Goal: Transaction & Acquisition: Download file/media

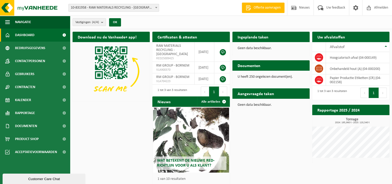
click at [137, 6] on span "10-831958 - RAW MATERIALS RECYCLING - [GEOGRAPHIC_DATA]" at bounding box center [114, 7] width 90 height 7
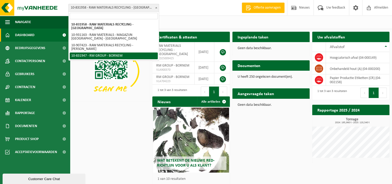
select select "91754"
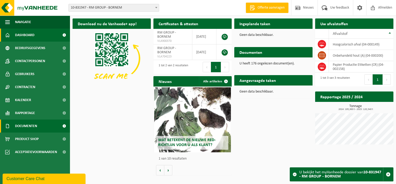
click at [37, 126] on span "Documenten" at bounding box center [26, 125] width 22 height 13
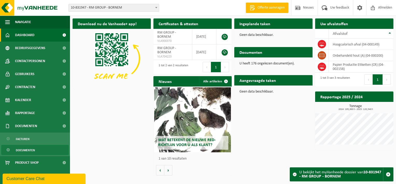
click at [23, 151] on span "Documenten" at bounding box center [25, 150] width 19 height 10
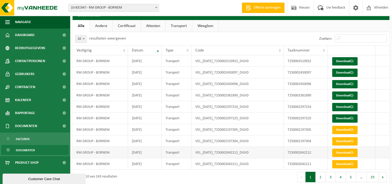
scroll to position [13, 0]
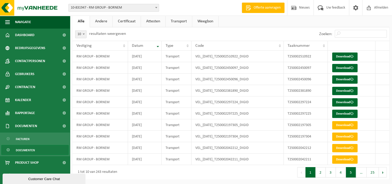
click at [354, 173] on button "5" at bounding box center [351, 172] width 10 height 10
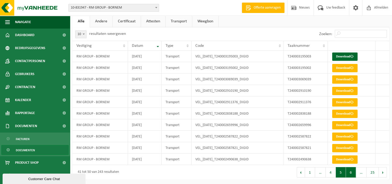
click at [354, 172] on button "6" at bounding box center [351, 172] width 10 height 10
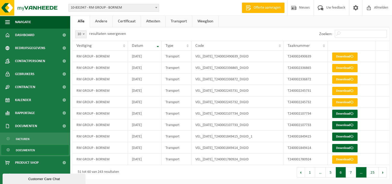
click at [360, 171] on span "…" at bounding box center [361, 172] width 11 height 10
click at [353, 170] on button "7" at bounding box center [351, 172] width 10 height 10
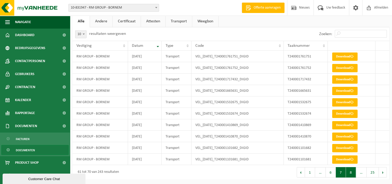
click at [353, 171] on button "8" at bounding box center [351, 172] width 10 height 10
click at [344, 171] on button "8" at bounding box center [341, 172] width 10 height 10
click at [352, 171] on button "9" at bounding box center [351, 172] width 10 height 10
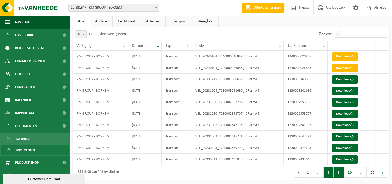
click at [331, 171] on button "8" at bounding box center [329, 172] width 10 height 10
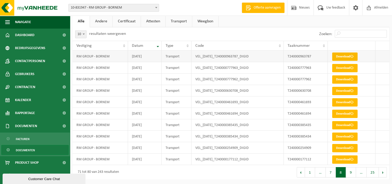
click at [341, 55] on link "Download" at bounding box center [344, 56] width 25 height 8
click at [340, 55] on link "Download" at bounding box center [344, 56] width 25 height 8
click at [334, 171] on button "7" at bounding box center [331, 172] width 10 height 10
click at [344, 159] on link "Download" at bounding box center [344, 159] width 25 height 8
click at [348, 148] on link "Download" at bounding box center [344, 148] width 25 height 8
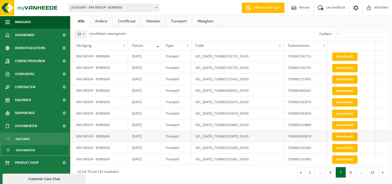
click at [344, 134] on link "Download" at bounding box center [344, 136] width 25 height 8
click at [343, 123] on link "Download" at bounding box center [344, 125] width 25 height 8
click at [350, 111] on link "Download" at bounding box center [344, 113] width 25 height 8
click at [339, 101] on link "Download" at bounding box center [344, 102] width 25 height 8
click at [339, 89] on link "Download" at bounding box center [344, 91] width 25 height 8
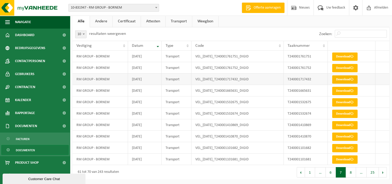
click at [340, 78] on link "Download" at bounding box center [344, 79] width 25 height 8
click at [347, 67] on link "Download" at bounding box center [344, 68] width 25 height 8
click at [344, 53] on link "Download" at bounding box center [344, 56] width 25 height 8
click at [330, 170] on button "6" at bounding box center [331, 172] width 10 height 10
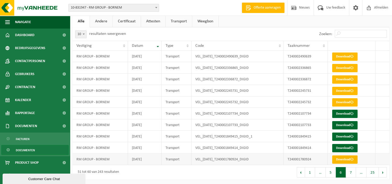
click at [341, 159] on link "Download" at bounding box center [344, 159] width 25 height 8
